Goal: Task Accomplishment & Management: Use online tool/utility

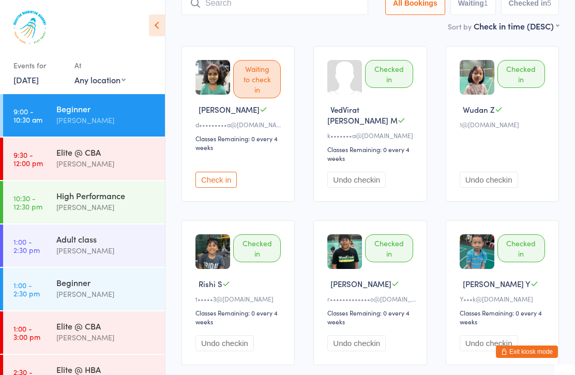
click at [236, 172] on button "Check in" at bounding box center [215, 180] width 41 height 16
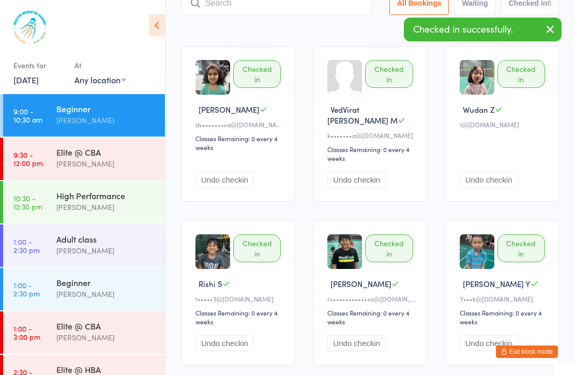
click at [145, 159] on div "[PERSON_NAME]" at bounding box center [106, 164] width 100 height 12
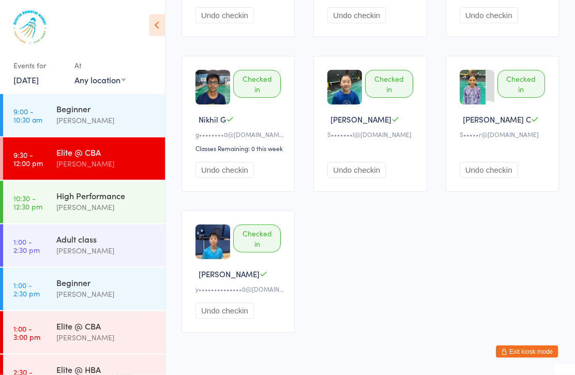
scroll to position [846, 0]
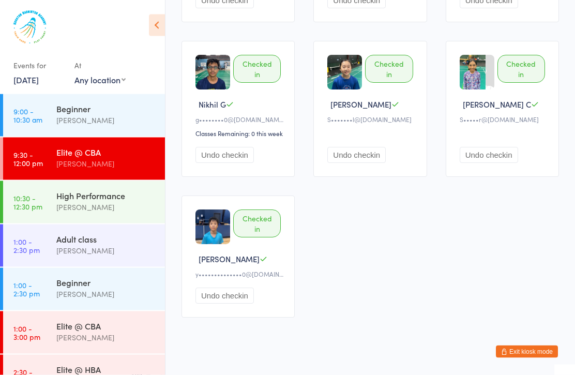
click at [136, 201] on div "High Performance" at bounding box center [106, 195] width 100 height 11
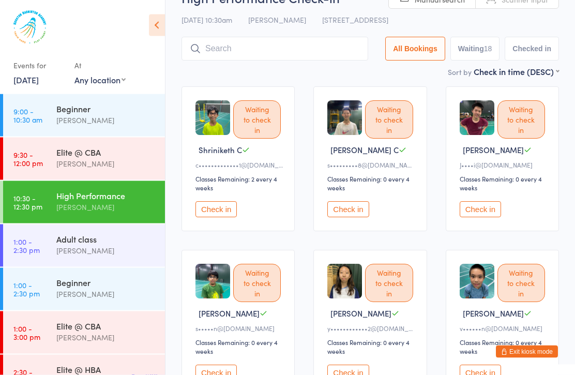
scroll to position [37, 0]
click at [355, 217] on button "Check in" at bounding box center [347, 209] width 41 height 16
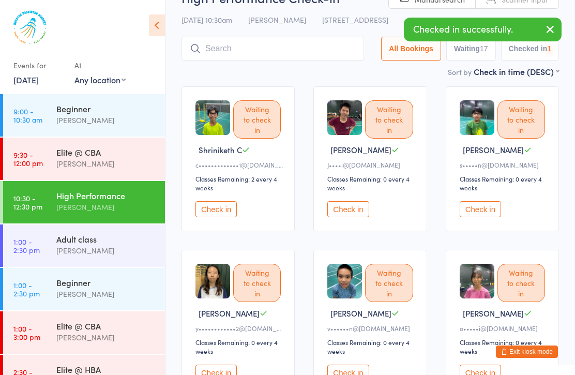
click at [355, 217] on button "Check in" at bounding box center [347, 209] width 41 height 16
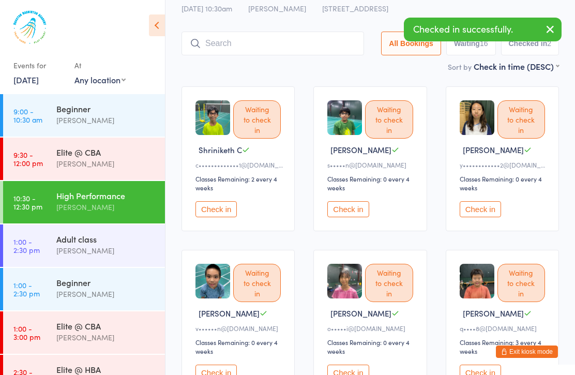
click at [354, 215] on button "Check in" at bounding box center [347, 209] width 41 height 16
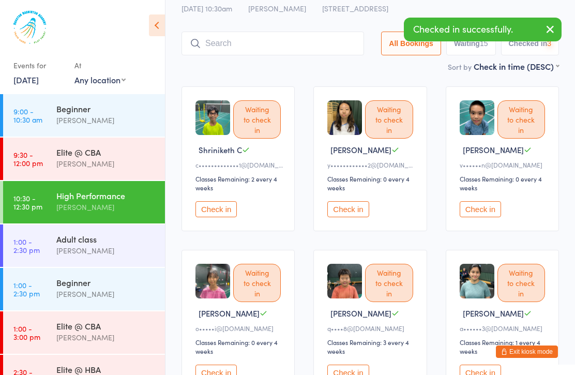
click at [352, 217] on button "Check in" at bounding box center [347, 209] width 41 height 16
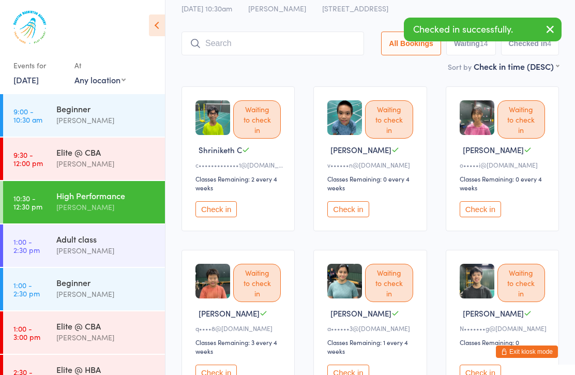
click at [478, 211] on button "Check in" at bounding box center [480, 209] width 41 height 16
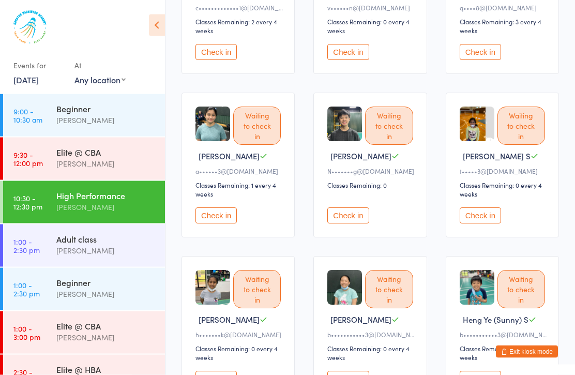
scroll to position [194, 0]
click at [356, 223] on button "Check in" at bounding box center [347, 215] width 41 height 16
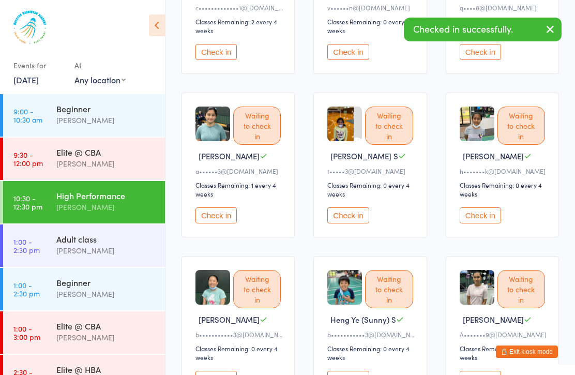
click at [359, 223] on button "Check in" at bounding box center [347, 215] width 41 height 16
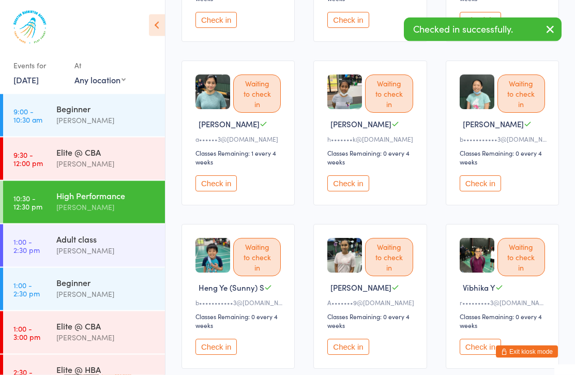
scroll to position [229, 0]
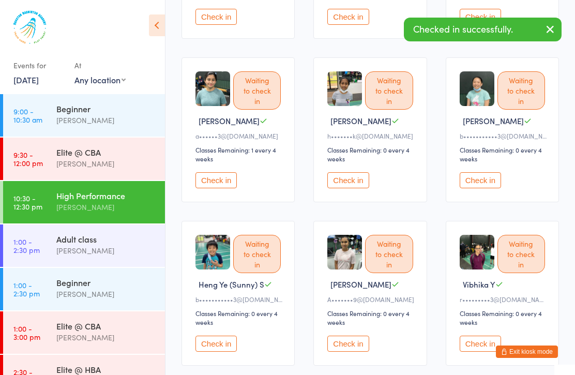
click at [494, 188] on button "Check in" at bounding box center [480, 180] width 41 height 16
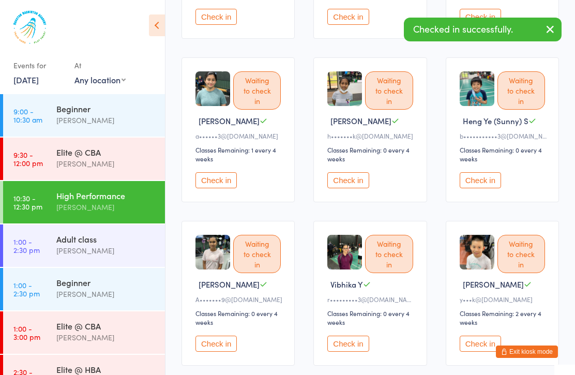
click at [490, 188] on button "Check in" at bounding box center [480, 180] width 41 height 16
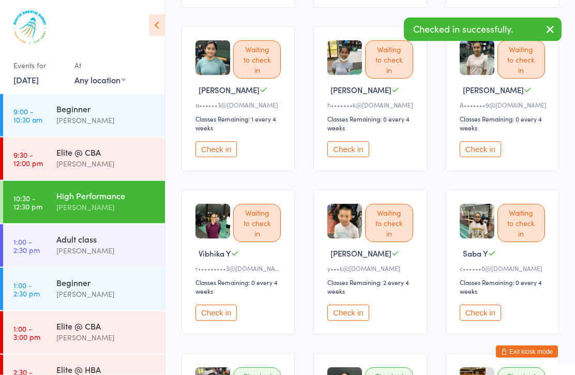
scroll to position [298, 0]
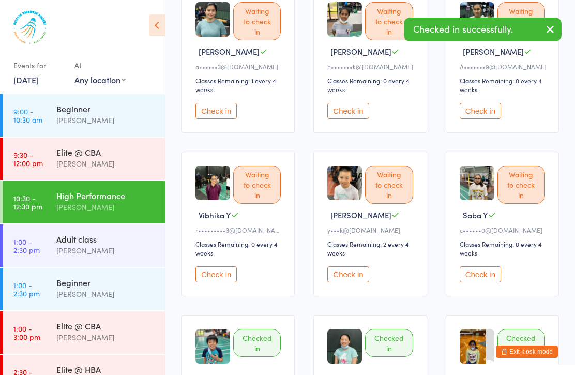
click at [365, 282] on button "Check in" at bounding box center [347, 274] width 41 height 16
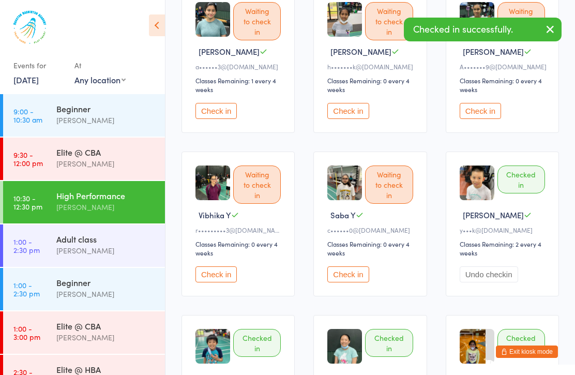
click at [362, 282] on button "Check in" at bounding box center [347, 274] width 41 height 16
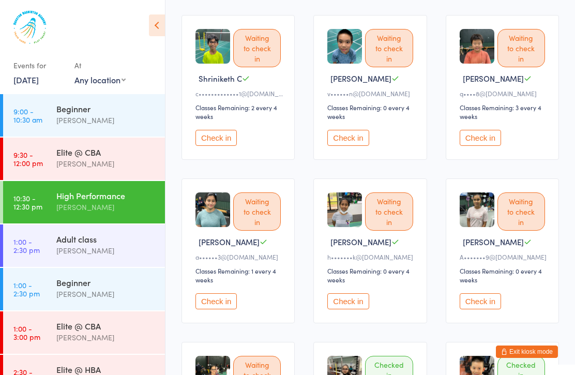
scroll to position [0, 0]
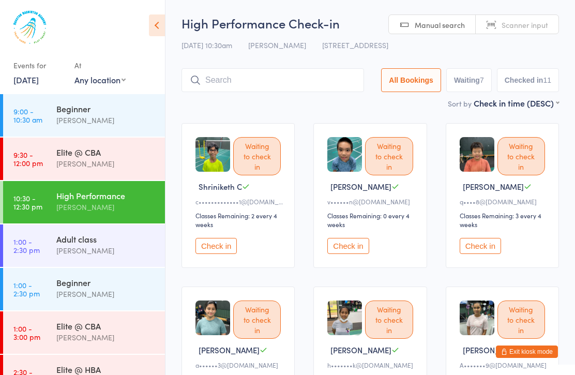
click at [349, 254] on button "Check in" at bounding box center [347, 246] width 41 height 16
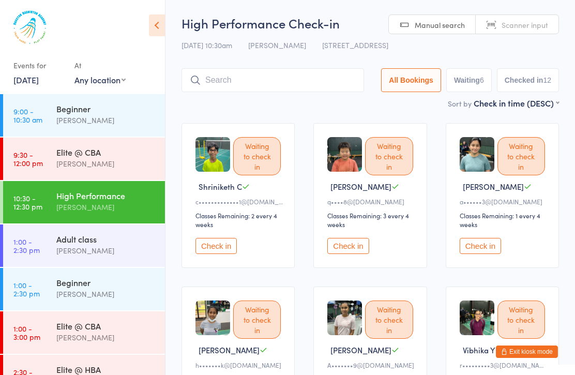
click at [123, 239] on div "Adult class" at bounding box center [106, 238] width 100 height 11
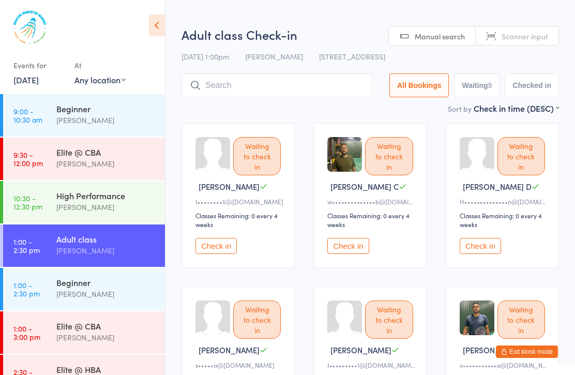
click at [124, 226] on div "Adult class [PERSON_NAME]" at bounding box center [110, 244] width 109 height 41
click at [123, 218] on div "High Performance [PERSON_NAME]" at bounding box center [110, 201] width 109 height 41
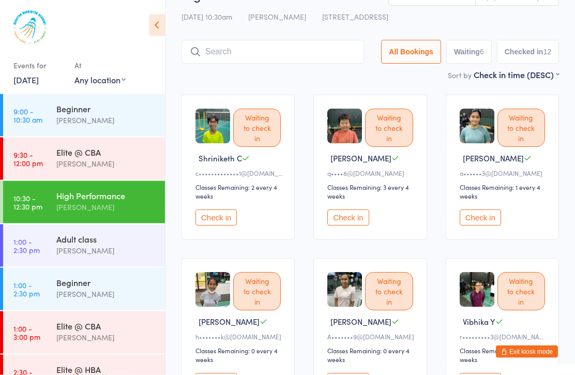
click at [344, 223] on button "Check in" at bounding box center [347, 218] width 41 height 16
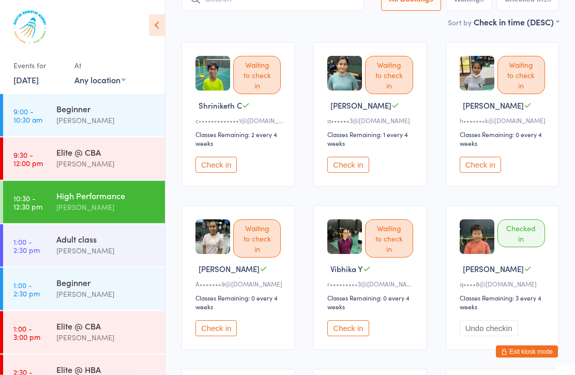
scroll to position [81, 0]
click at [216, 336] on button "Check in" at bounding box center [215, 328] width 41 height 16
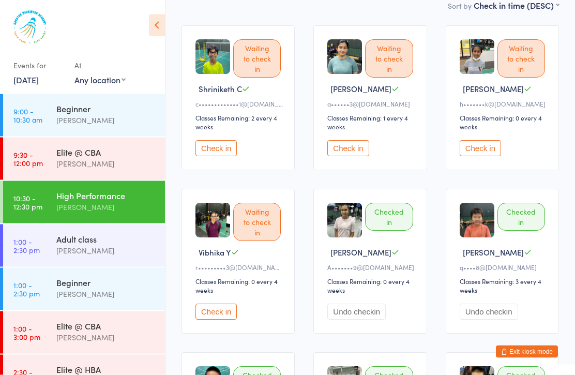
scroll to position [98, 0]
click at [134, 330] on div "Elite @ CBA" at bounding box center [106, 325] width 100 height 11
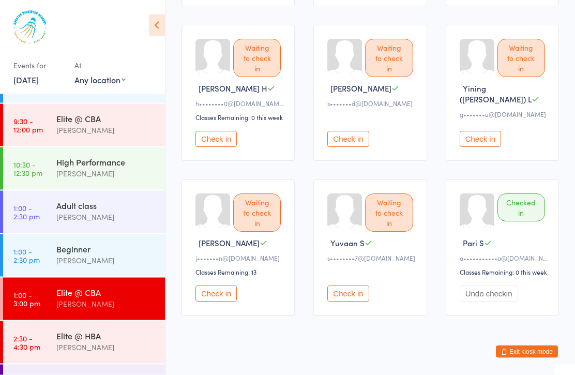
scroll to position [393, 0]
click at [128, 343] on div "[PERSON_NAME]" at bounding box center [106, 347] width 100 height 12
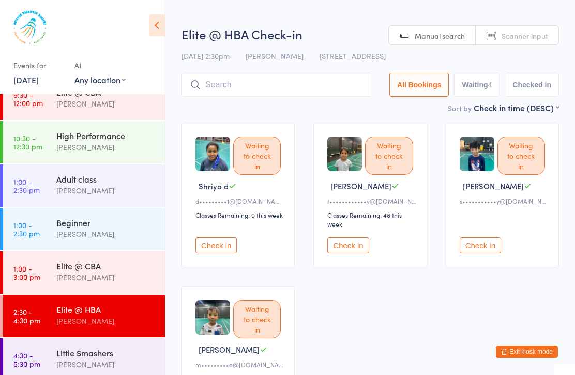
scroll to position [52, 0]
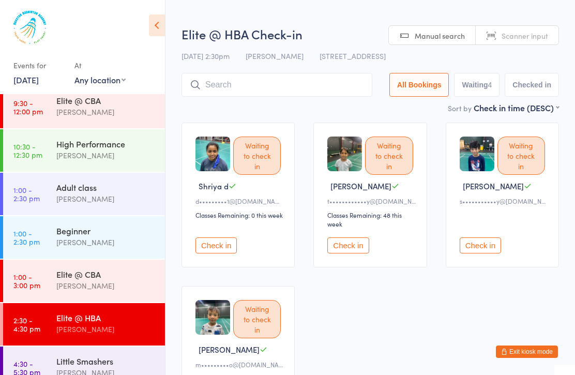
click at [139, 238] on div "[PERSON_NAME]" at bounding box center [106, 242] width 100 height 12
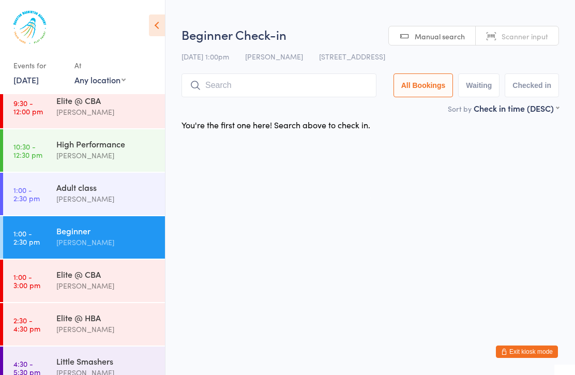
click at [128, 158] on div "[PERSON_NAME]" at bounding box center [106, 155] width 100 height 12
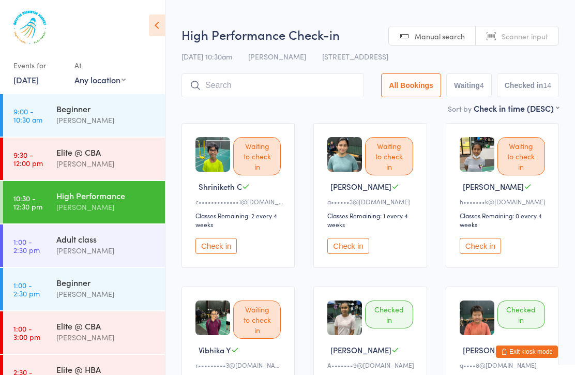
click at [132, 156] on div "Elite @ CBA" at bounding box center [106, 151] width 100 height 11
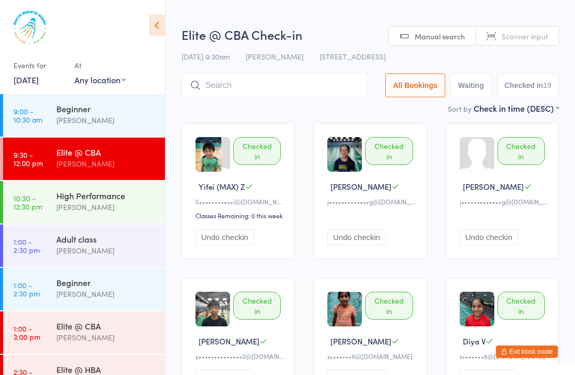
click at [39, 85] on link "[DATE]" at bounding box center [25, 79] width 25 height 11
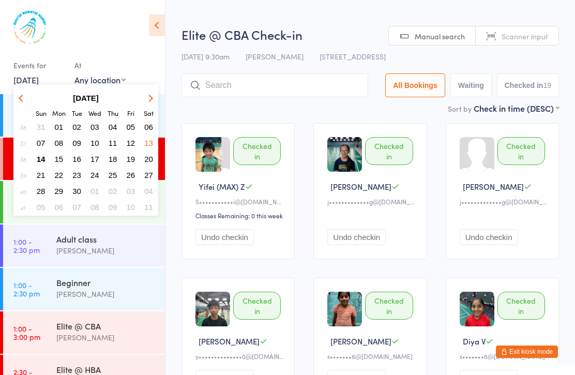
click at [55, 159] on span "15" at bounding box center [59, 159] width 9 height 9
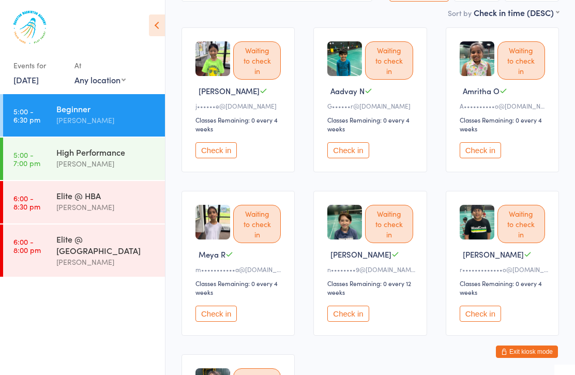
scroll to position [97, 0]
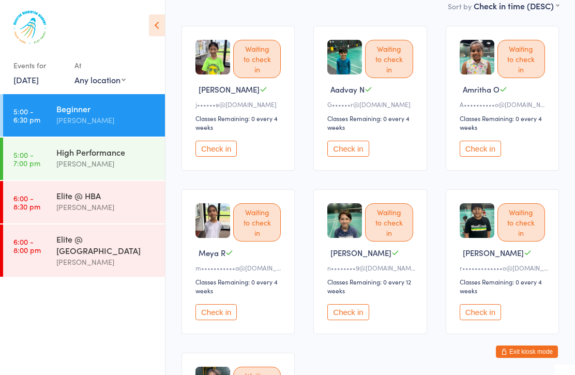
click at [134, 149] on div "High Performance" at bounding box center [106, 151] width 100 height 11
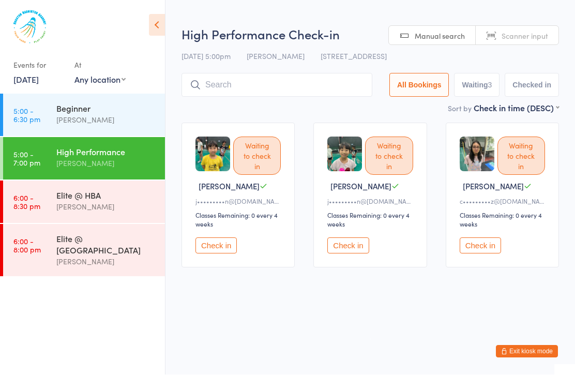
click at [135, 125] on div "[PERSON_NAME]" at bounding box center [106, 120] width 100 height 12
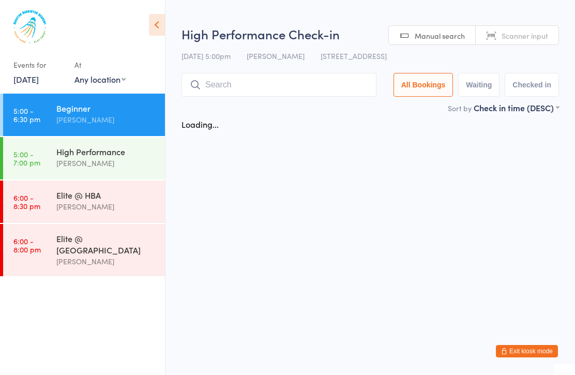
scroll to position [1, 0]
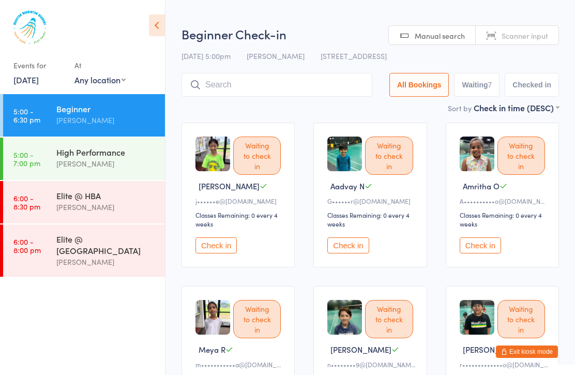
click at [125, 188] on div "Elite @ HBA [PERSON_NAME]" at bounding box center [110, 201] width 109 height 41
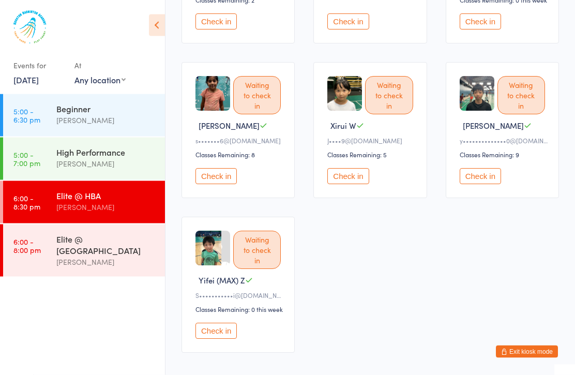
scroll to position [533, 0]
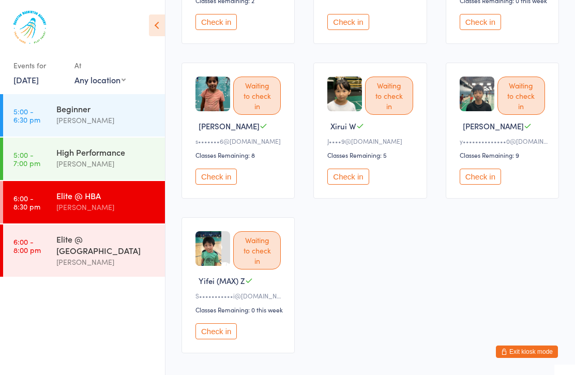
click at [133, 265] on div "Elite @ TXB [PERSON_NAME]" at bounding box center [110, 250] width 109 height 52
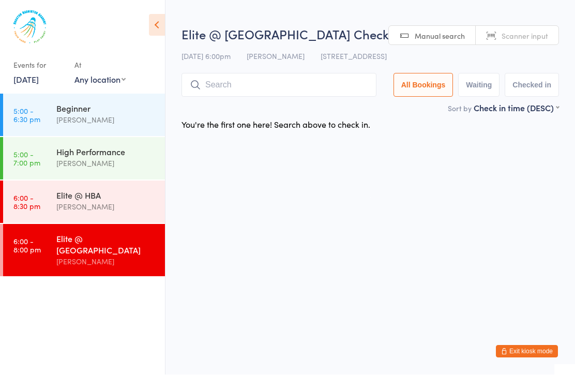
click at [39, 84] on link "[DATE]" at bounding box center [25, 79] width 25 height 11
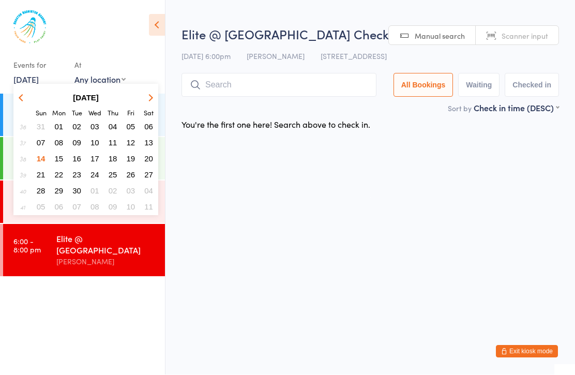
click at [81, 164] on button "16" at bounding box center [77, 159] width 16 height 14
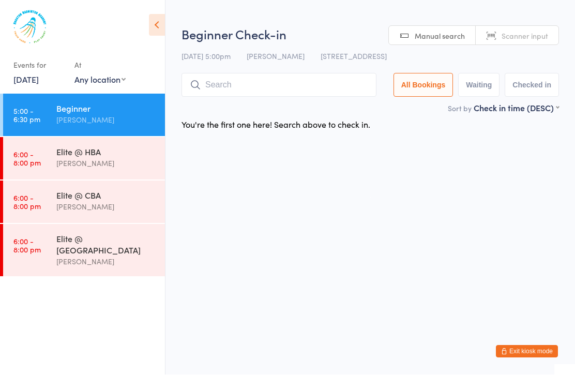
click at [143, 157] on div "Elite @ HBA" at bounding box center [106, 151] width 100 height 11
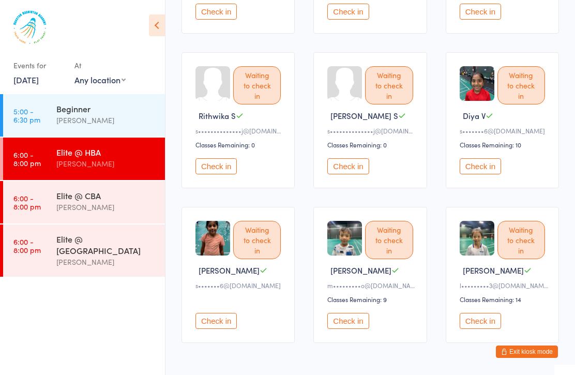
scroll to position [417, 0]
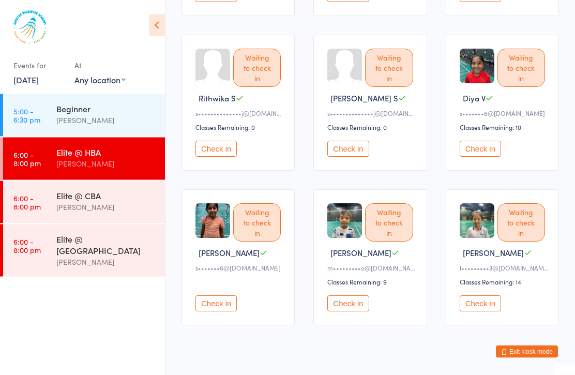
click at [149, 203] on div "[PERSON_NAME]" at bounding box center [106, 207] width 100 height 12
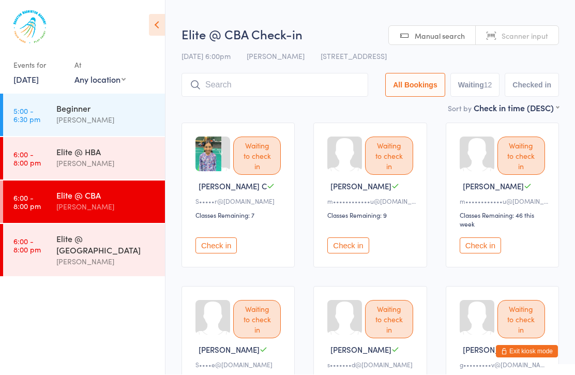
scroll to position [1, 0]
click at [136, 256] on div "[PERSON_NAME]" at bounding box center [106, 262] width 100 height 12
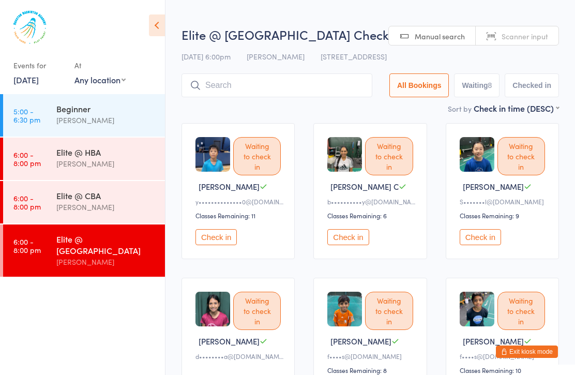
click at [39, 82] on link "[DATE]" at bounding box center [25, 79] width 25 height 11
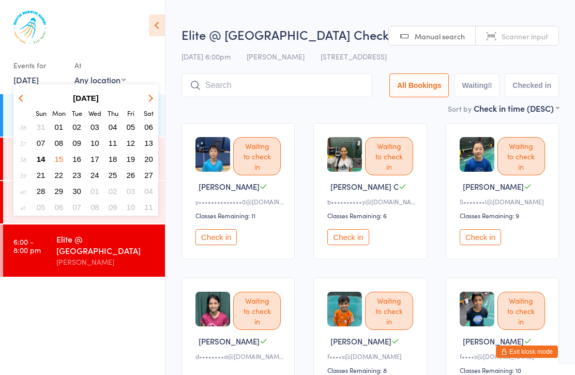
click at [145, 160] on span "20" at bounding box center [148, 159] width 9 height 9
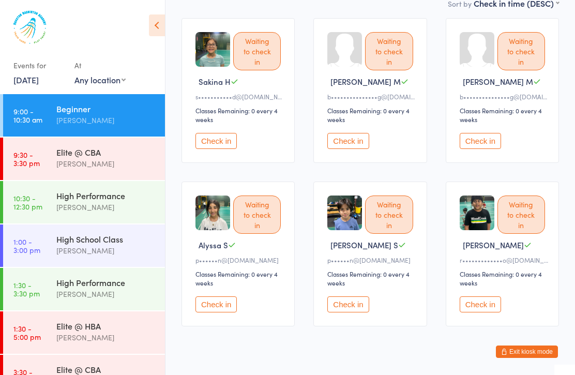
scroll to position [102, 0]
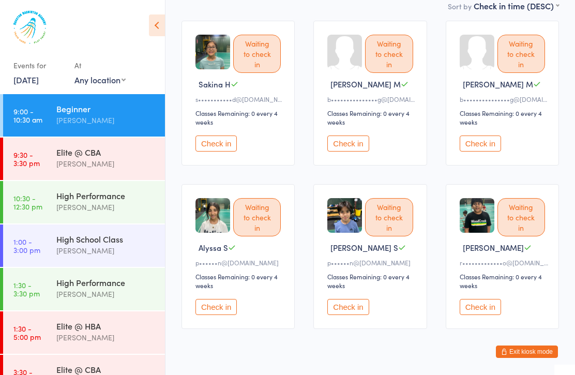
click at [145, 157] on div "Elite @ CBA" at bounding box center [106, 151] width 100 height 11
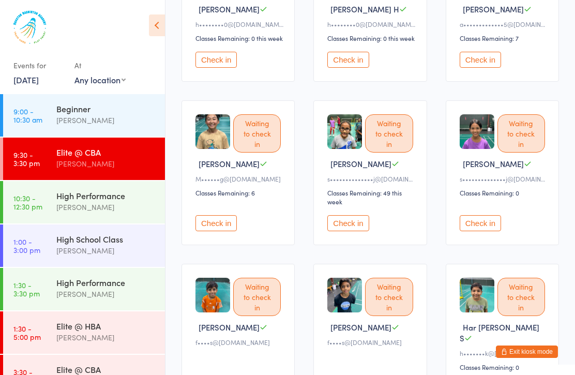
scroll to position [495, 0]
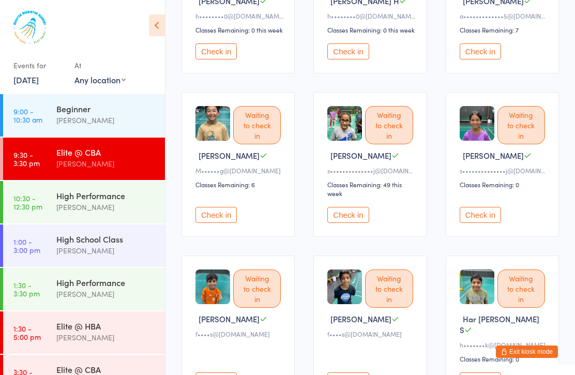
click at [93, 335] on div "[PERSON_NAME]" at bounding box center [106, 337] width 100 height 12
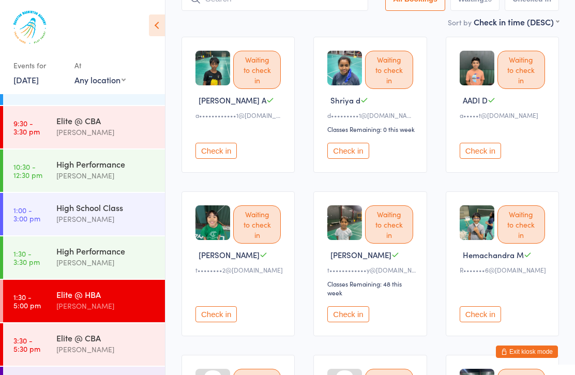
scroll to position [39, 0]
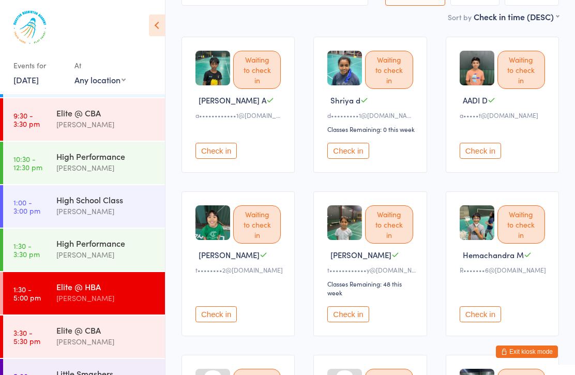
click at [121, 335] on div "Elite @ CBA" at bounding box center [106, 329] width 100 height 11
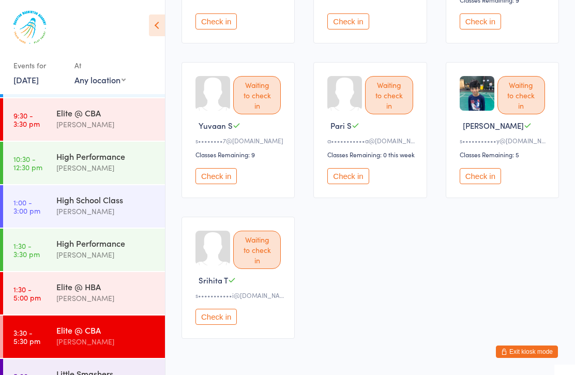
scroll to position [235, 0]
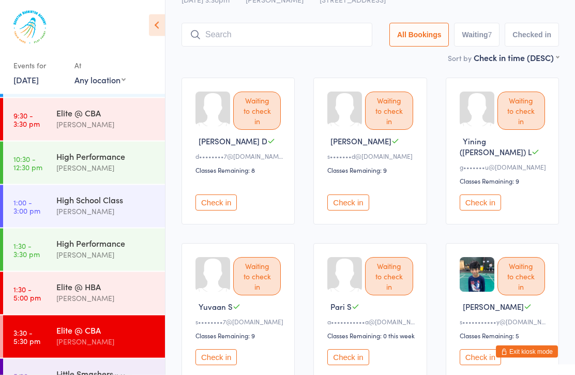
click at [39, 84] on link "[DATE]" at bounding box center [25, 79] width 25 height 11
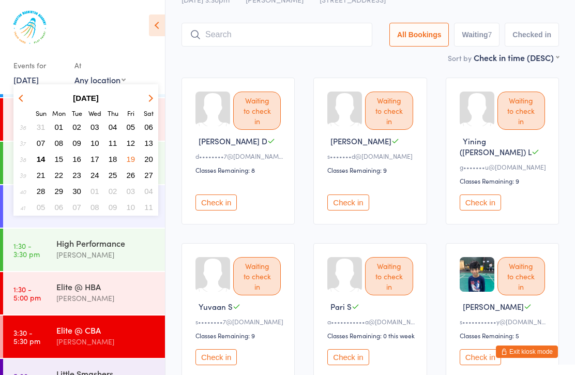
click at [41, 176] on span "21" at bounding box center [41, 175] width 9 height 9
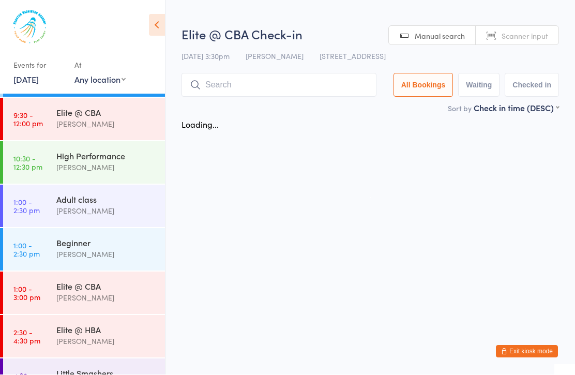
scroll to position [1, 0]
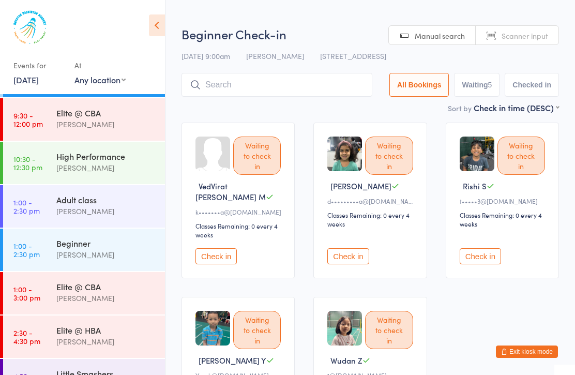
click at [95, 325] on div "Elite @ HBA" at bounding box center [106, 329] width 100 height 11
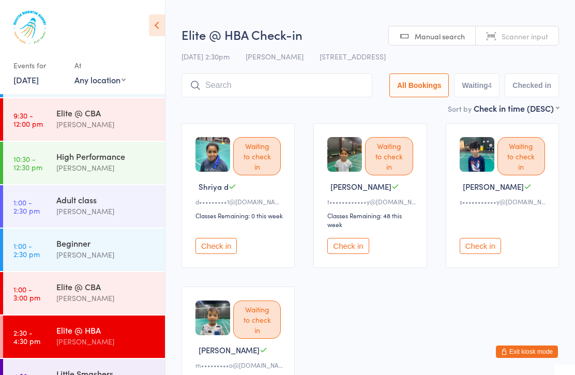
click at [125, 301] on div "[PERSON_NAME]" at bounding box center [106, 298] width 100 height 12
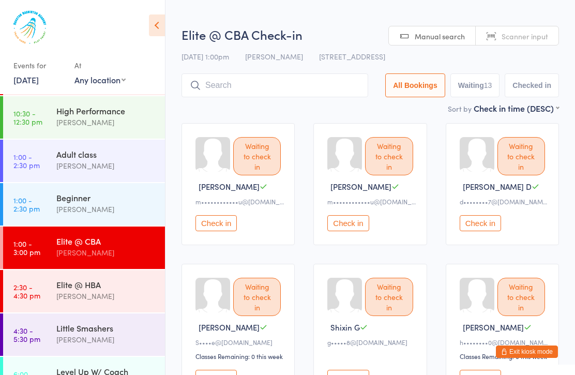
scroll to position [86, 0]
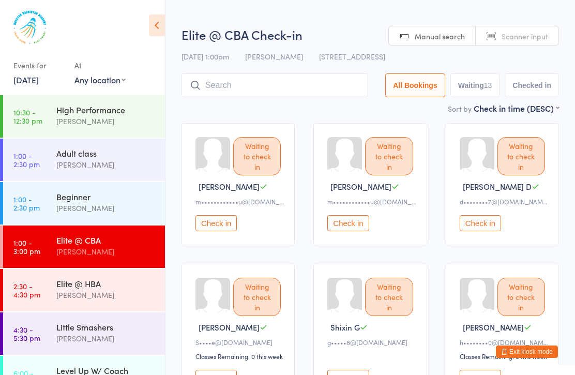
click at [120, 301] on div "[PERSON_NAME]" at bounding box center [106, 295] width 100 height 12
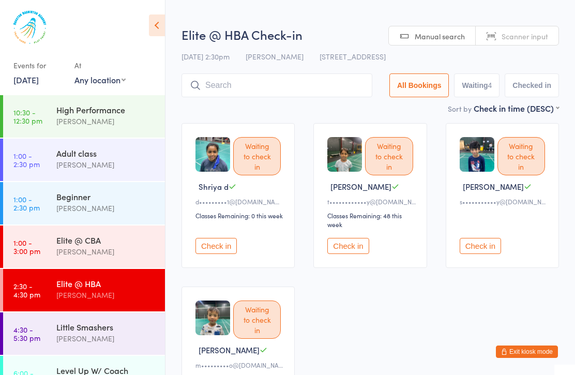
click at [132, 240] on div "Elite @ CBA" at bounding box center [106, 239] width 100 height 11
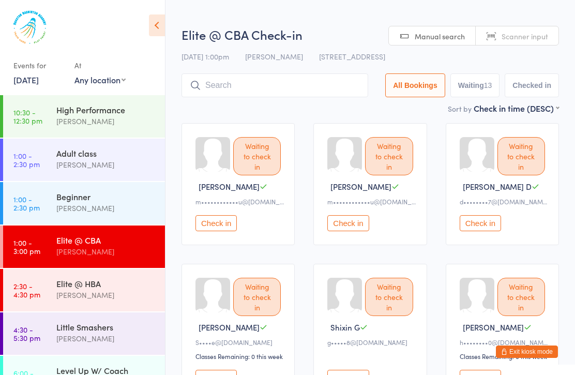
scroll to position [63, 0]
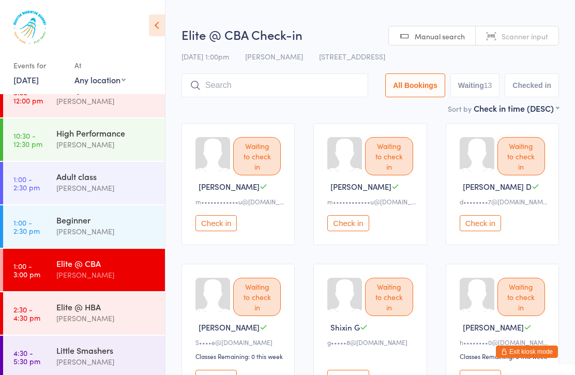
click at [131, 225] on div "Beginner" at bounding box center [106, 219] width 100 height 11
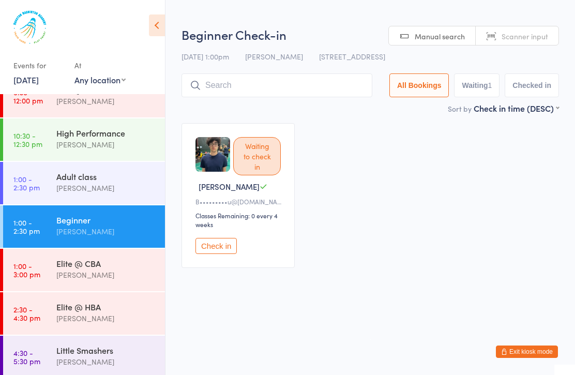
click at [132, 190] on div "[PERSON_NAME]" at bounding box center [106, 188] width 100 height 12
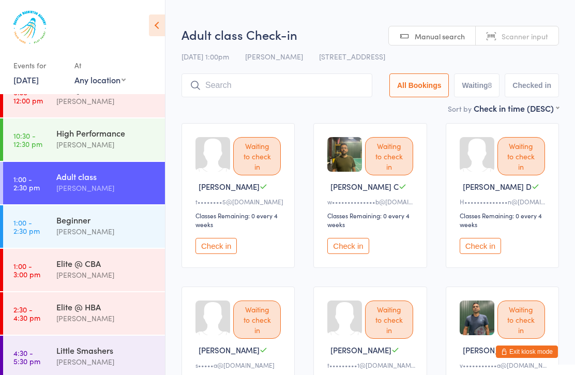
click at [125, 230] on div "[PERSON_NAME]" at bounding box center [106, 231] width 100 height 12
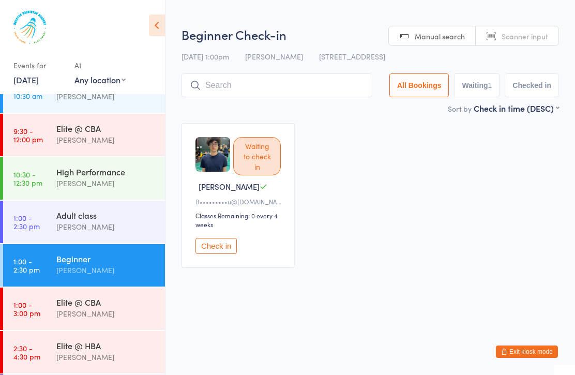
scroll to position [14, 0]
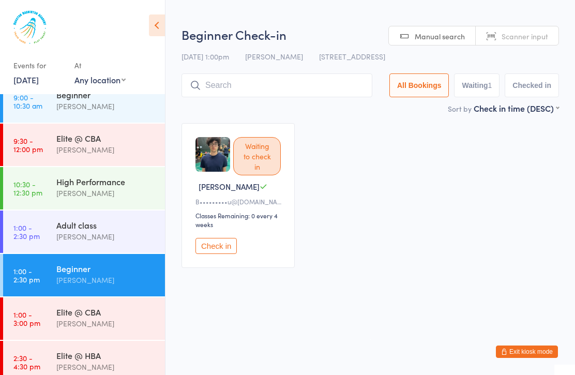
click at [141, 232] on div "[PERSON_NAME]" at bounding box center [106, 237] width 100 height 12
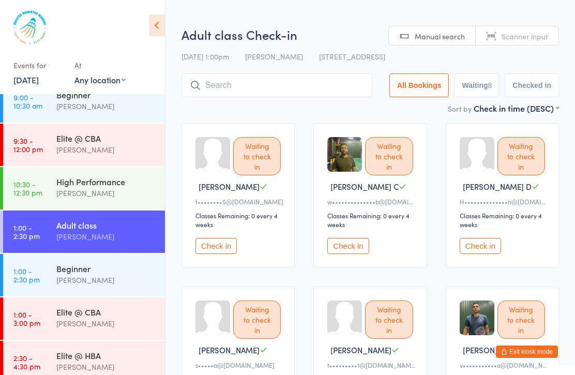
click at [140, 201] on div "High Performance [PERSON_NAME]" at bounding box center [110, 187] width 109 height 41
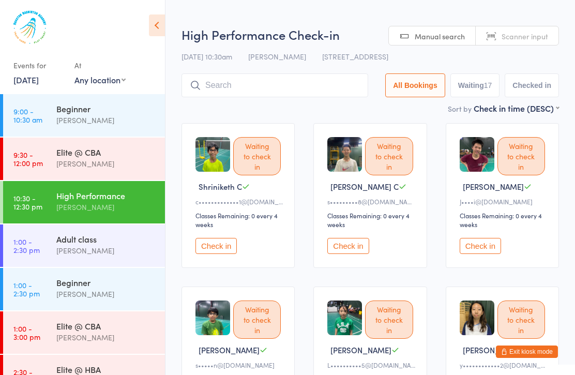
click at [128, 148] on div "Elite @ CBA" at bounding box center [106, 151] width 100 height 11
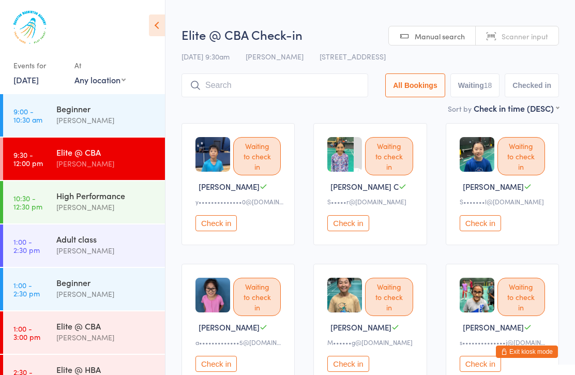
click at [133, 126] on div "[PERSON_NAME]" at bounding box center [106, 120] width 100 height 12
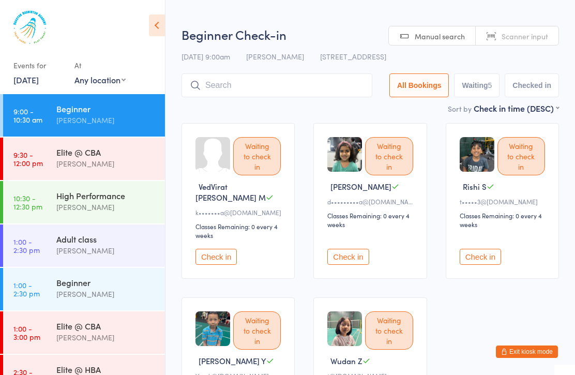
click at [39, 81] on link "[DATE]" at bounding box center [25, 79] width 25 height 11
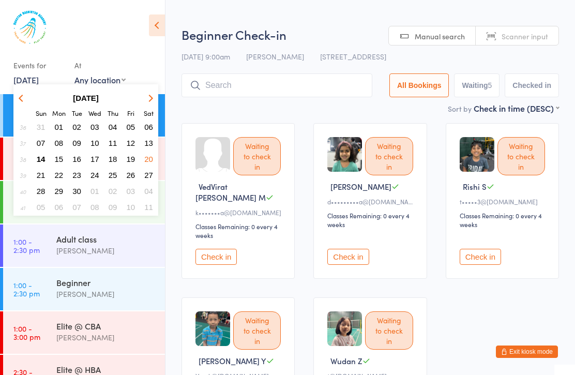
click at [150, 160] on span "20" at bounding box center [148, 159] width 9 height 9
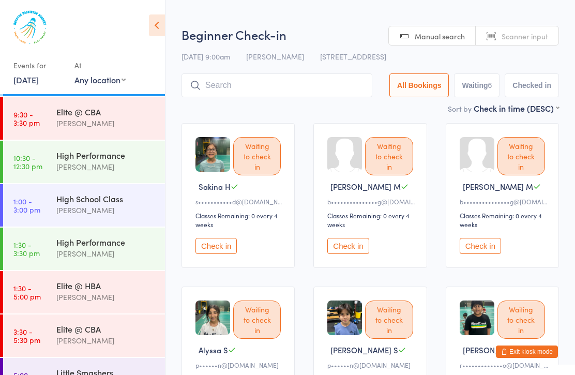
scroll to position [41, 0]
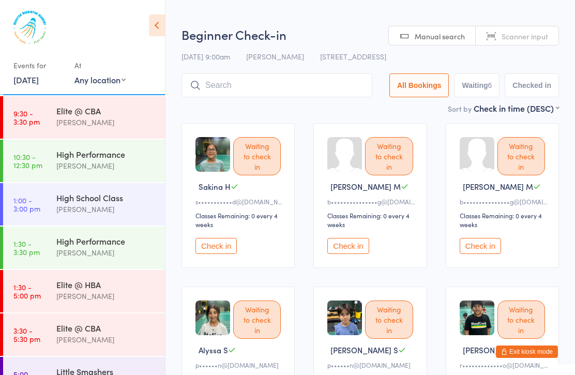
click at [122, 289] on div "Elite @ HBA" at bounding box center [106, 284] width 100 height 11
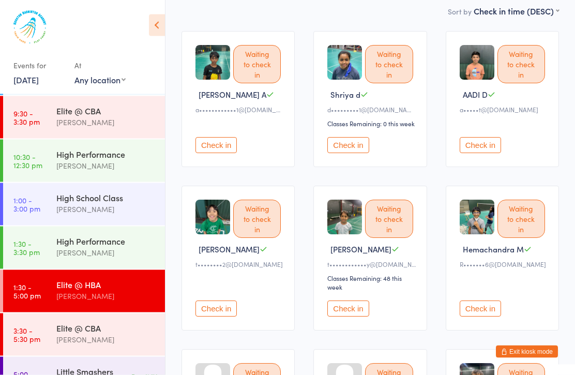
click at [39, 83] on link "[DATE]" at bounding box center [25, 79] width 25 height 11
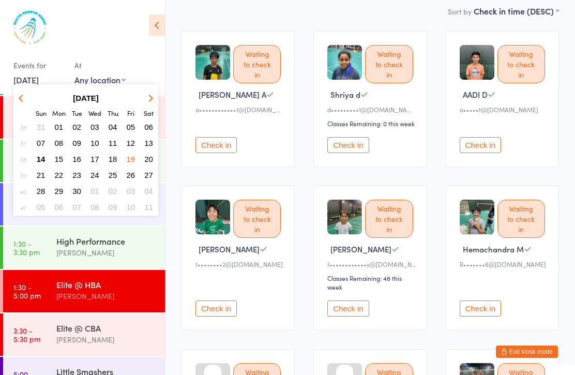
click at [40, 161] on span "14" at bounding box center [41, 159] width 9 height 9
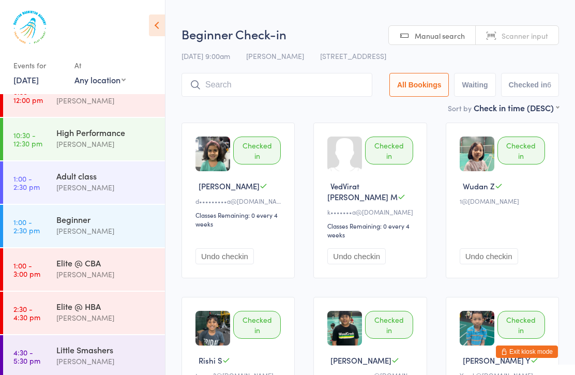
scroll to position [77, 0]
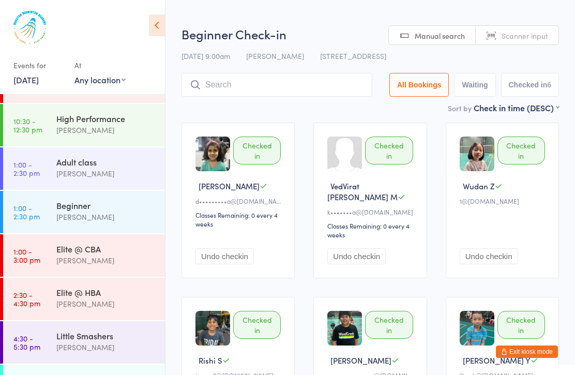
click at [136, 127] on div "[PERSON_NAME]" at bounding box center [106, 130] width 100 height 12
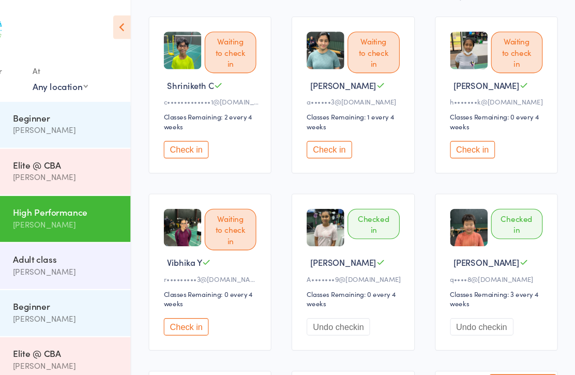
scroll to position [110, 0]
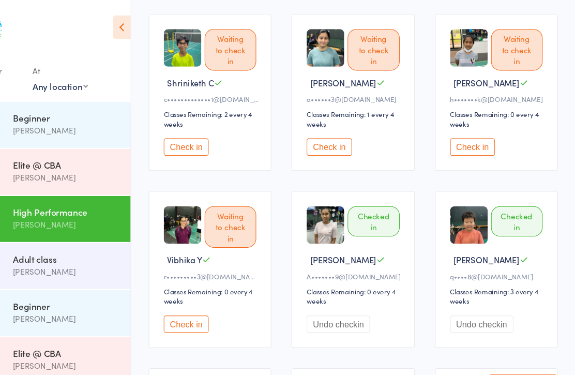
click at [460, 135] on button "Check in" at bounding box center [480, 136] width 41 height 16
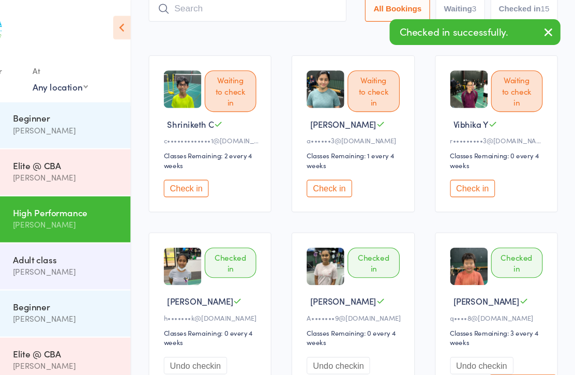
scroll to position [71, 0]
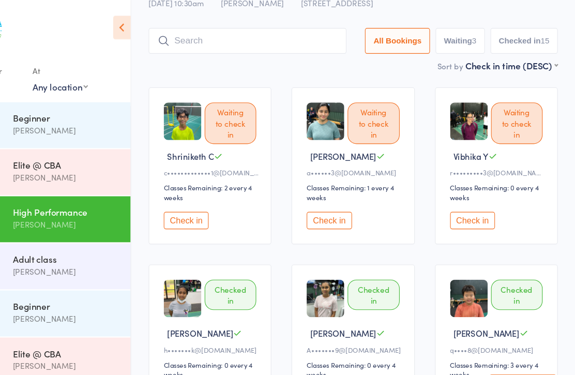
click at [286, 42] on input "search" at bounding box center [272, 38] width 182 height 24
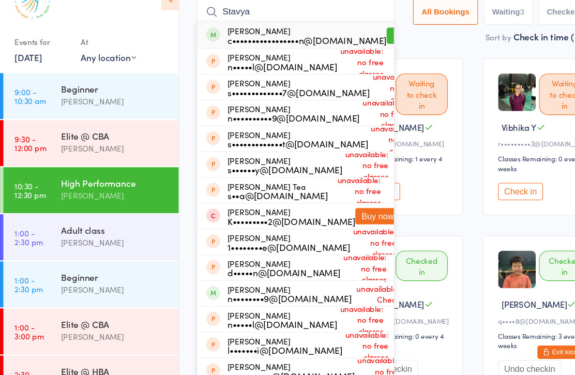
type input "Stavya"
click at [294, 51] on div "[PERSON_NAME] c•••••••••••••••••n@[DOMAIN_NAME]" at bounding box center [283, 59] width 147 height 17
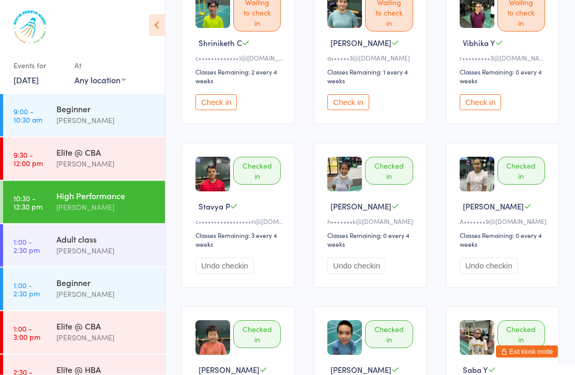
scroll to position [107, 0]
